Goal: Information Seeking & Learning: Learn about a topic

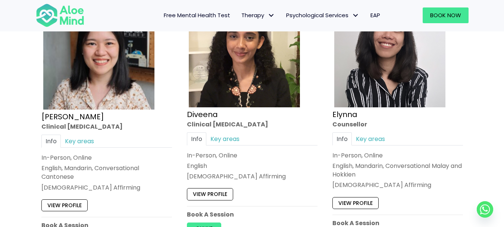
scroll to position [916, 0]
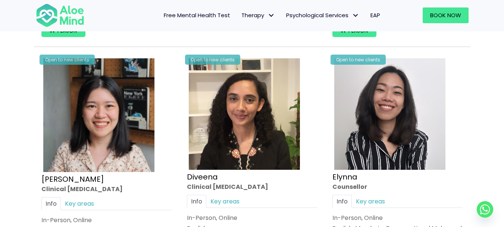
click at [217, 16] on span "Free Mental Health Test" at bounding box center [197, 15] width 66 height 8
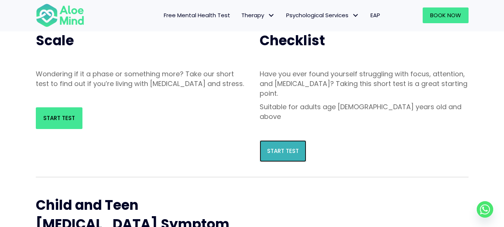
click at [294, 147] on span "Start Test" at bounding box center [283, 151] width 32 height 8
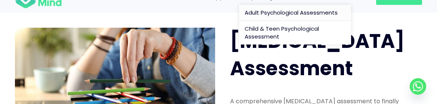
scroll to position [37, 0]
